Goal: Information Seeking & Learning: Learn about a topic

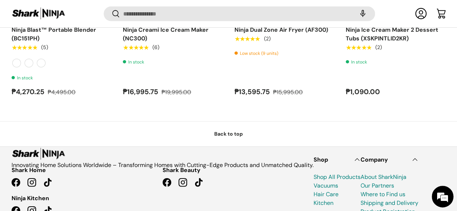
scroll to position [847, 0]
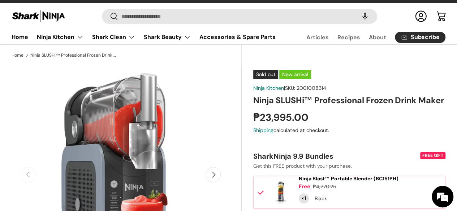
scroll to position [9, 0]
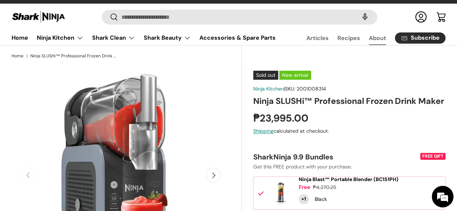
click at [369, 42] on link "About" at bounding box center [377, 38] width 17 height 14
